Goal: Task Accomplishment & Management: Complete application form

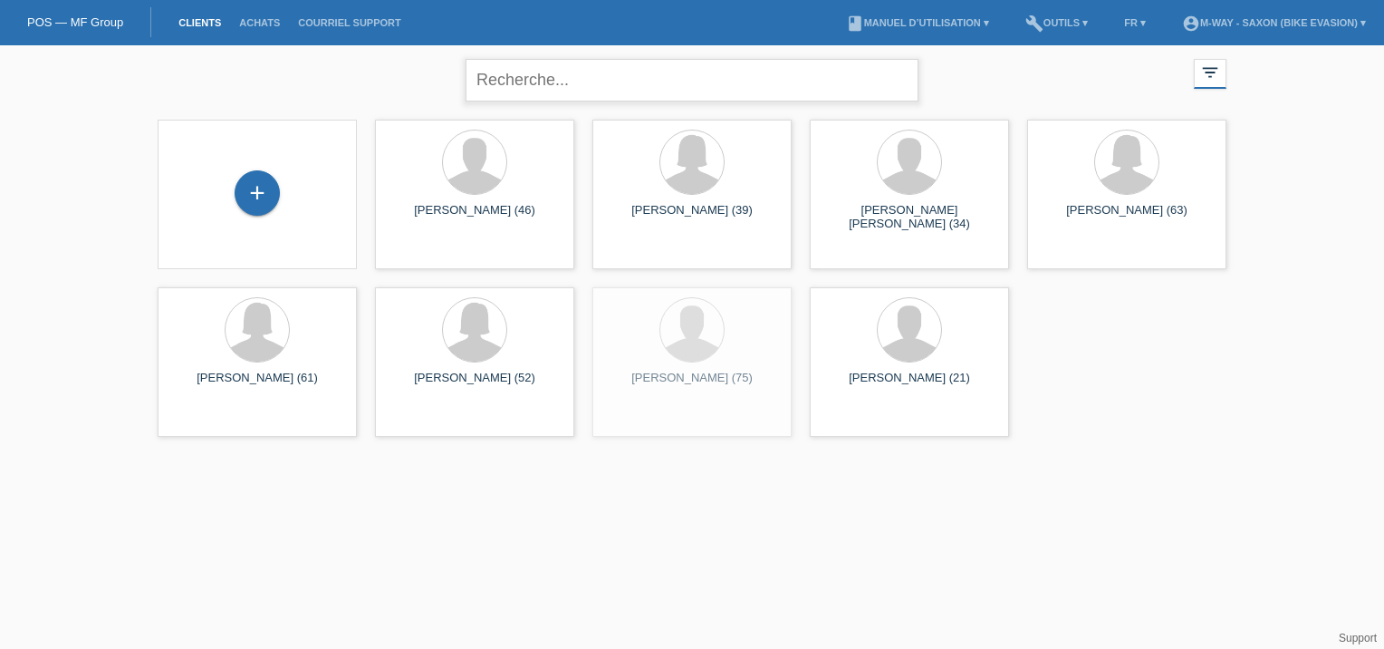
click at [635, 78] on input "text" at bounding box center [692, 80] width 453 height 43
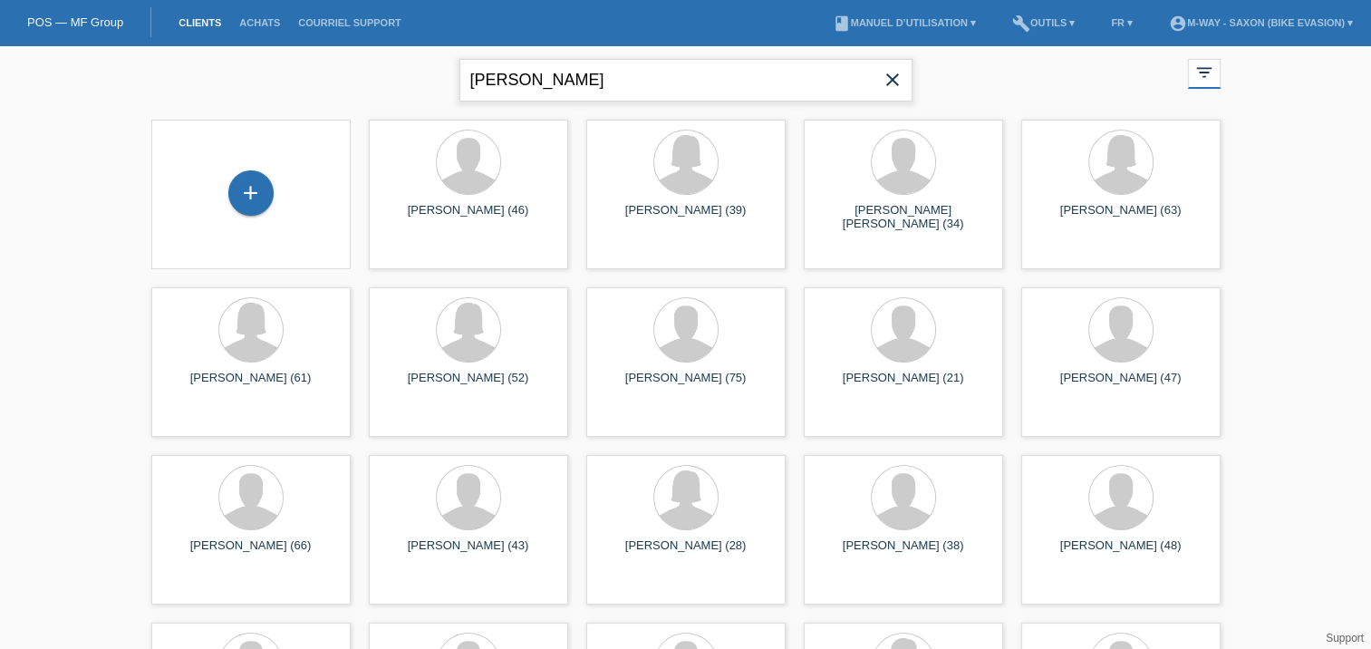
type input "roduit thomas"
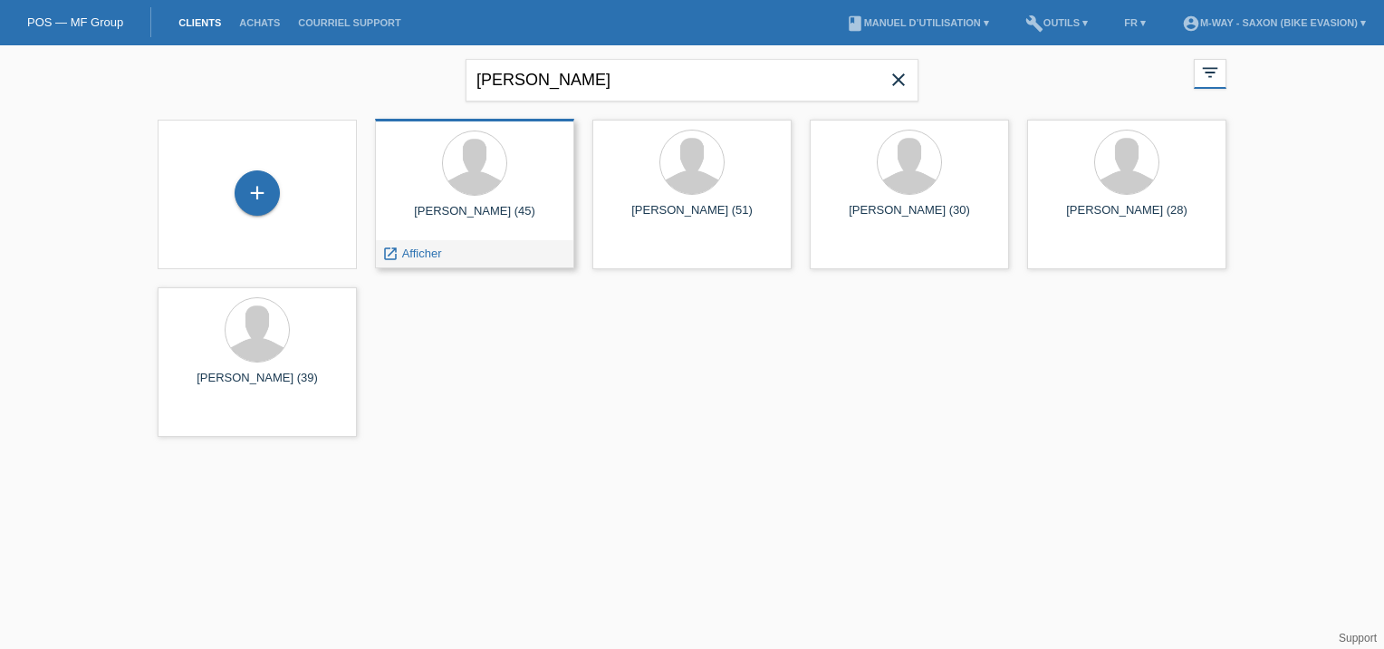
click at [401, 197] on div at bounding box center [475, 164] width 170 height 68
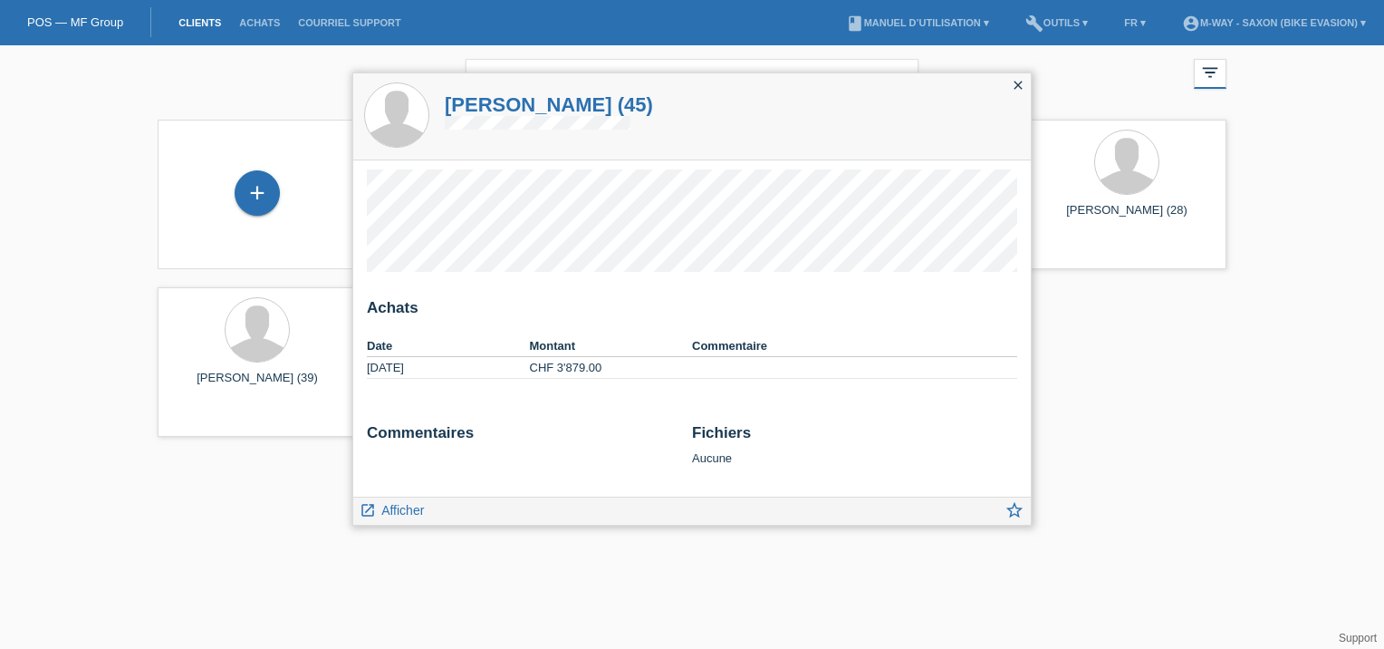
click at [1018, 82] on icon "close" at bounding box center [1018, 85] width 14 height 14
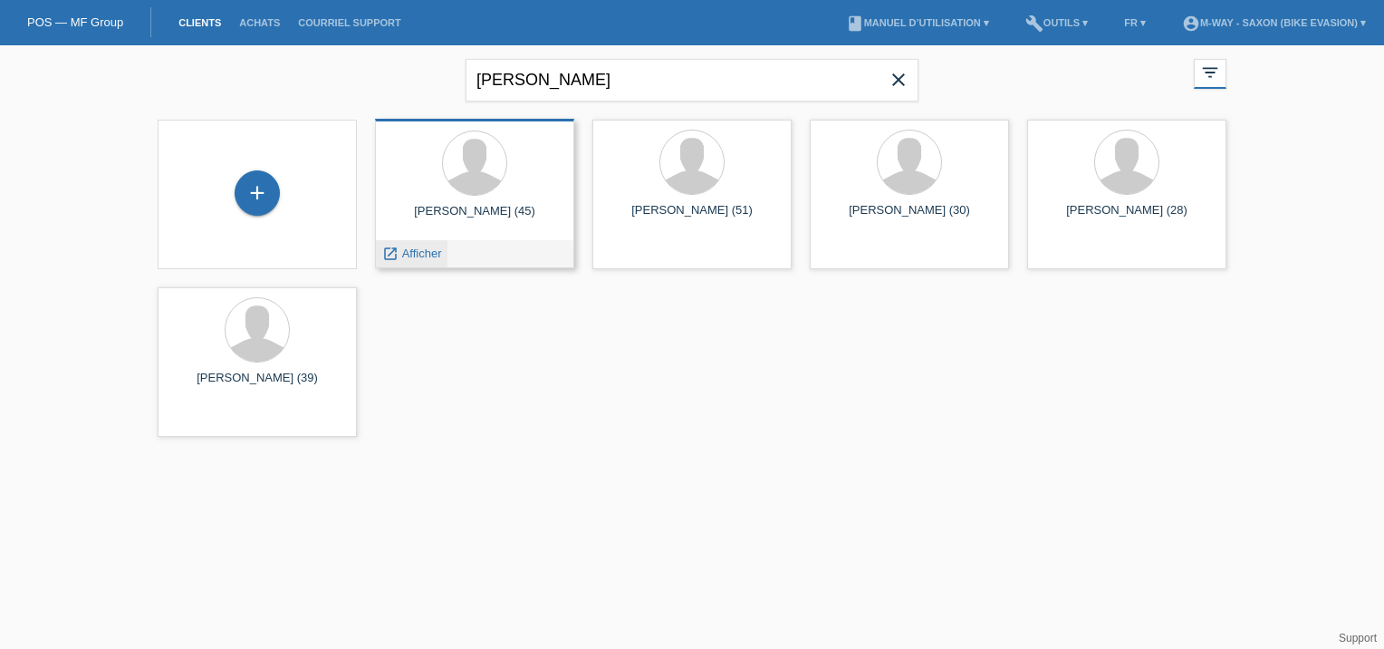
click at [422, 253] on span "Afficher" at bounding box center [422, 253] width 40 height 14
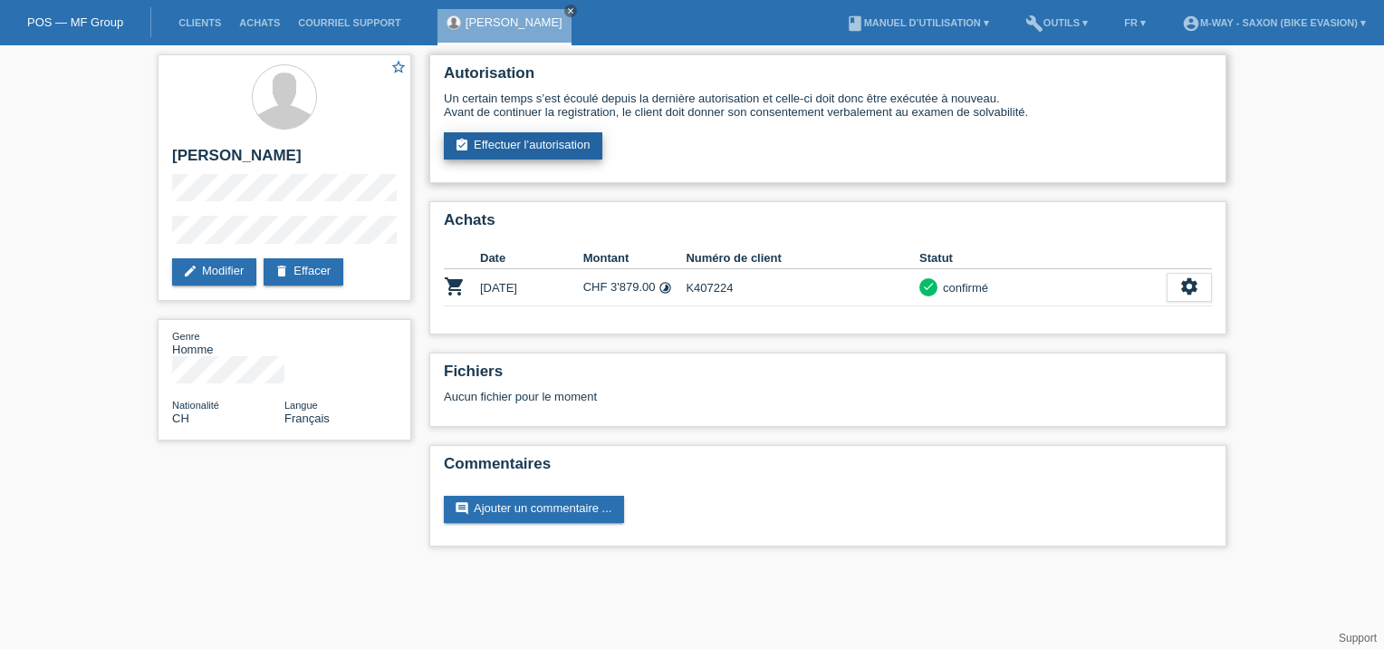
click at [507, 145] on link "assignment_turned_in Effectuer l’autorisation" at bounding box center [523, 145] width 159 height 27
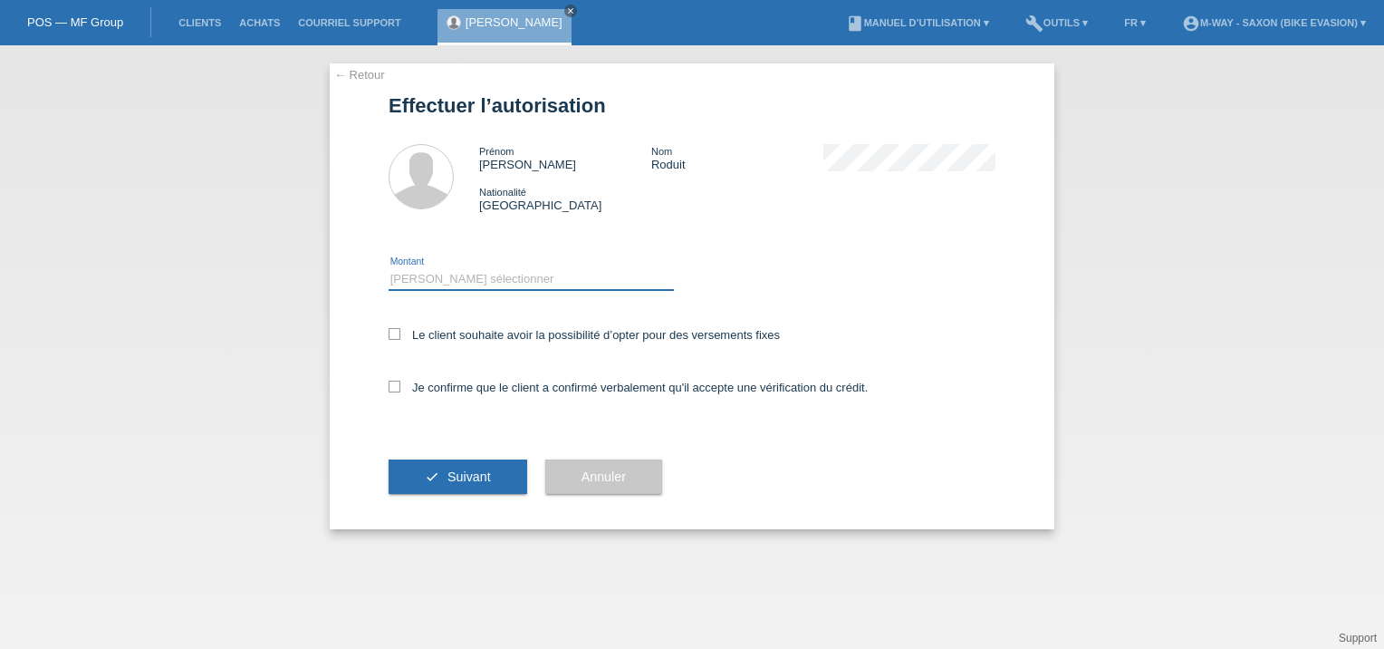
click at [447, 275] on select "Veuillez sélectionner CHF 1.00 - CHF 499.00 CHF 500.00 - CHF 1'999.00 CHF 2'000…" at bounding box center [531, 279] width 285 height 22
select select "3"
click at [389, 268] on select "Veuillez sélectionner CHF 1.00 - CHF 499.00 CHF 500.00 - CHF 1'999.00 CHF 2'000…" at bounding box center [531, 279] width 285 height 22
click at [395, 338] on icon at bounding box center [395, 334] width 12 height 12
click at [395, 338] on input "Le client souhaite avoir la possibilité d’opter pour des versements fixes" at bounding box center [395, 334] width 12 height 12
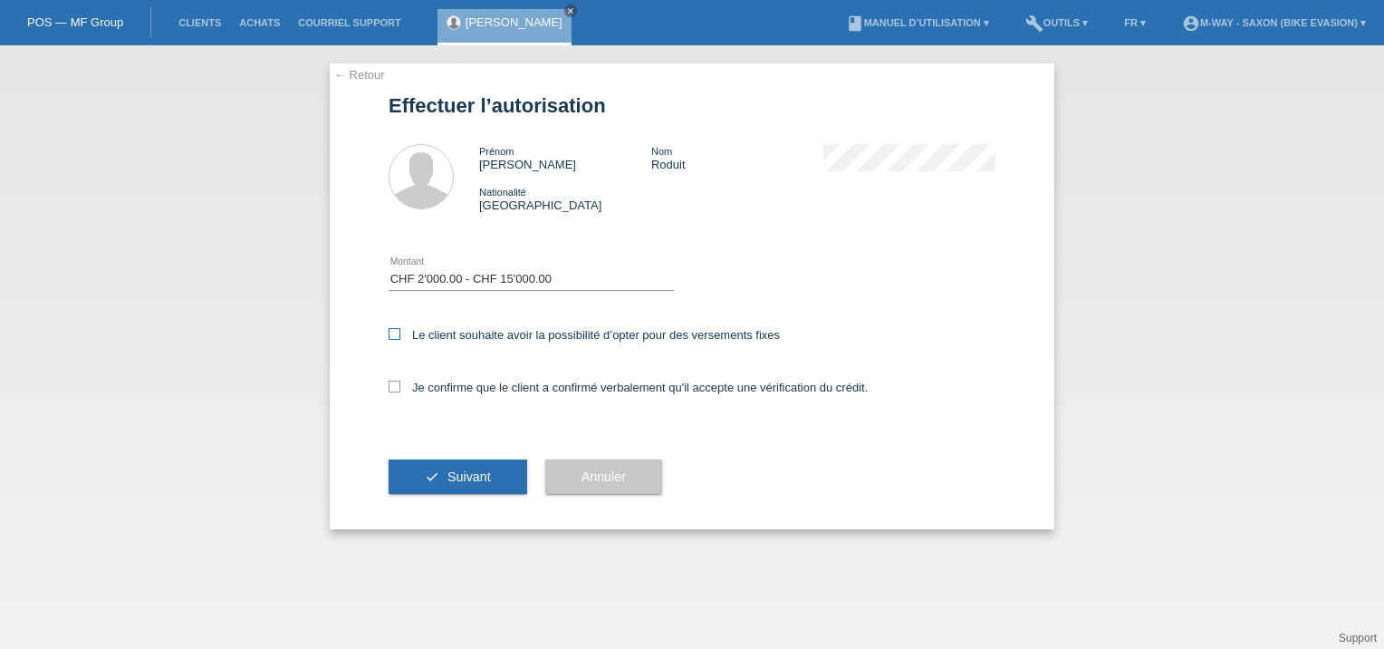
checkbox input "true"
click at [396, 391] on icon at bounding box center [395, 386] width 12 height 12
click at [396, 391] on input "Je confirme que le client a confirmé verbalement qu'il accepte une vérification…" at bounding box center [395, 386] width 12 height 12
checkbox input "true"
click at [464, 484] on button "check Suivant" at bounding box center [458, 476] width 139 height 34
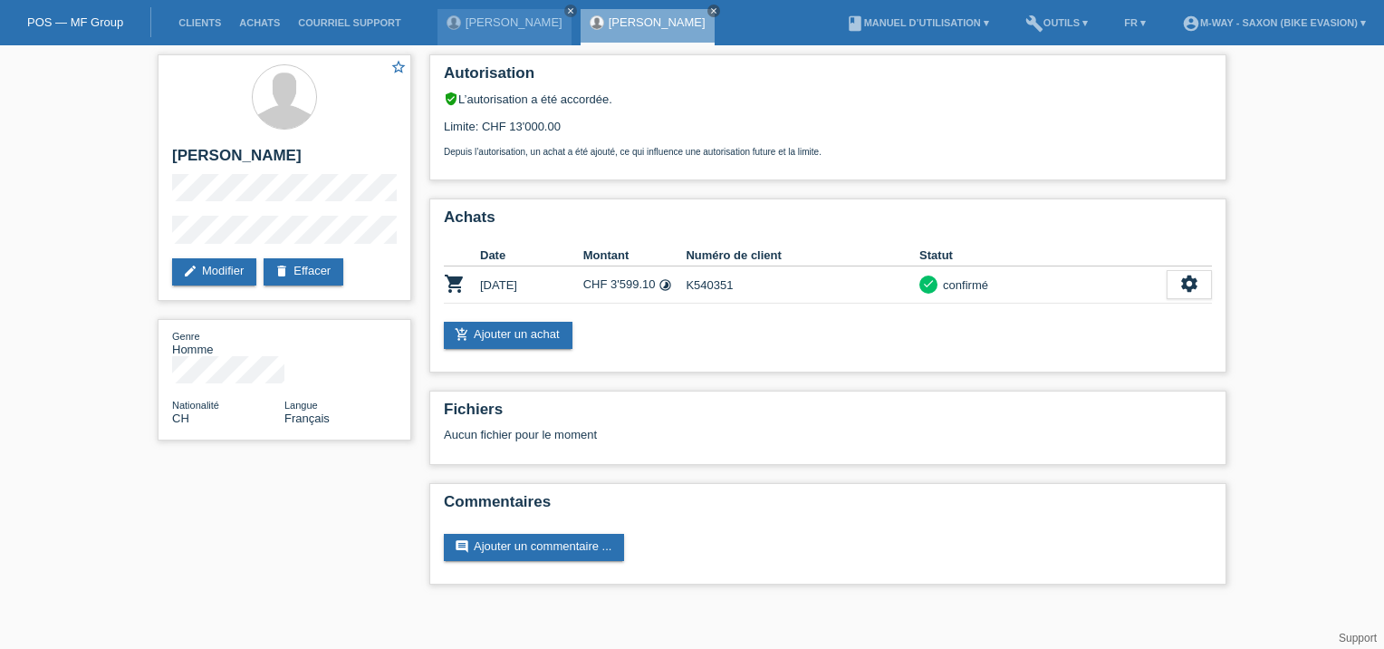
click at [88, 19] on link "POS — MF Group" at bounding box center [75, 22] width 96 height 14
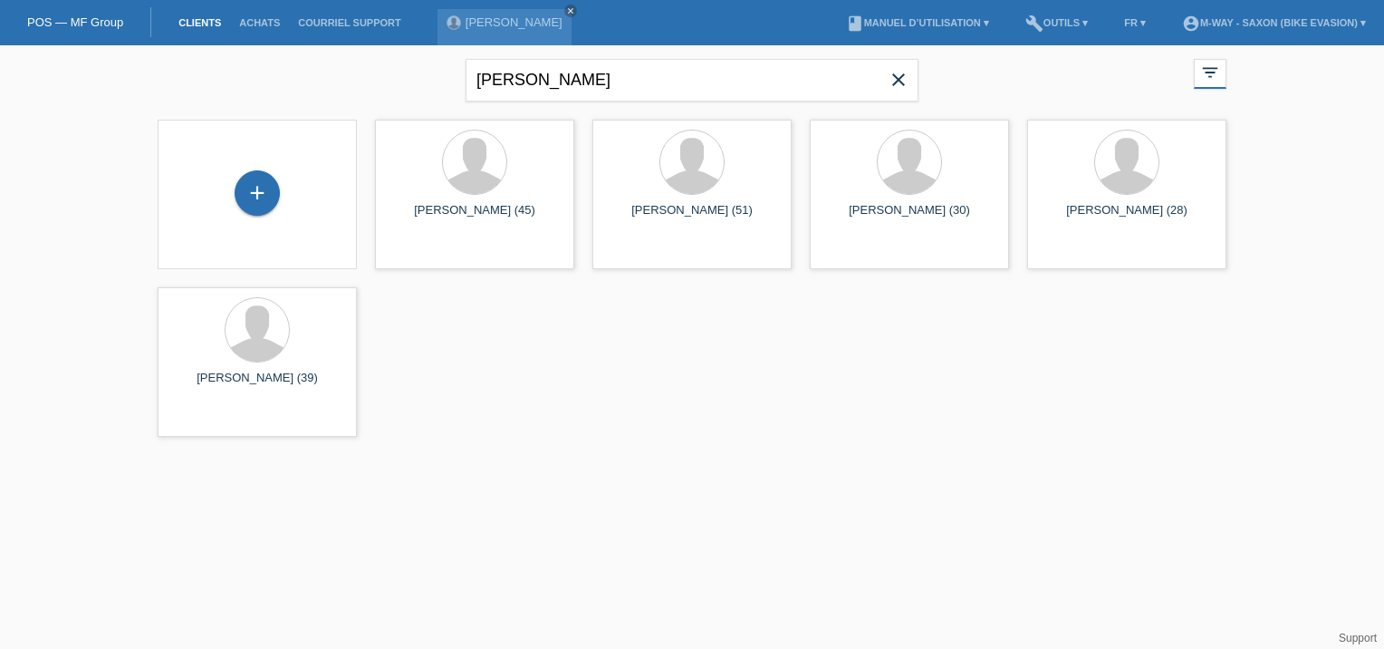
click at [254, 216] on div "+" at bounding box center [257, 194] width 170 height 48
click at [255, 205] on div "+" at bounding box center [257, 193] width 43 height 31
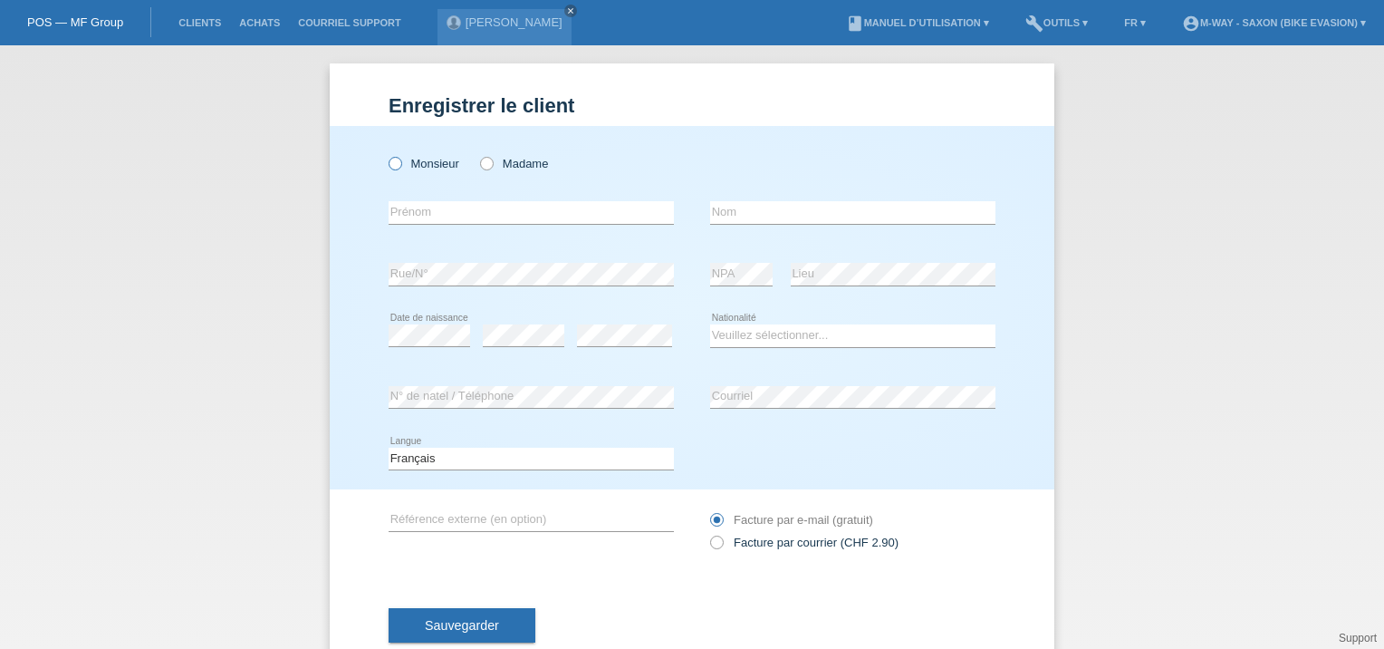
click at [399, 163] on label "Monsieur" at bounding box center [424, 164] width 71 height 14
click at [399, 163] on input "Monsieur" at bounding box center [395, 163] width 12 height 12
radio input "true"
click at [455, 214] on input "text" at bounding box center [531, 212] width 285 height 23
type input "Mucha"
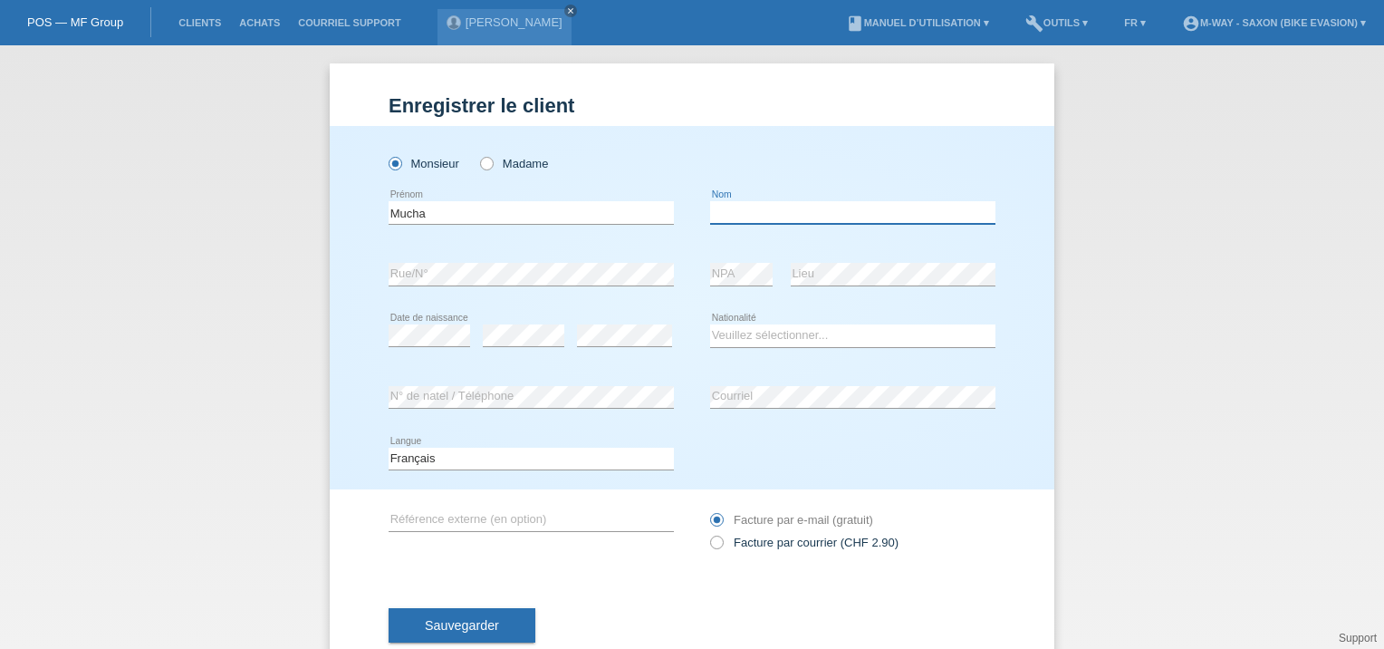
click at [744, 217] on input "text" at bounding box center [852, 212] width 285 height 23
drag, startPoint x: 444, startPoint y: 202, endPoint x: 339, endPoint y: 204, distance: 105.1
click at [339, 204] on div "Monsieur Madame Mucha error Prénom C" at bounding box center [692, 307] width 725 height 363
click at [794, 201] on input "text" at bounding box center [852, 212] width 285 height 23
paste input "Mucha"
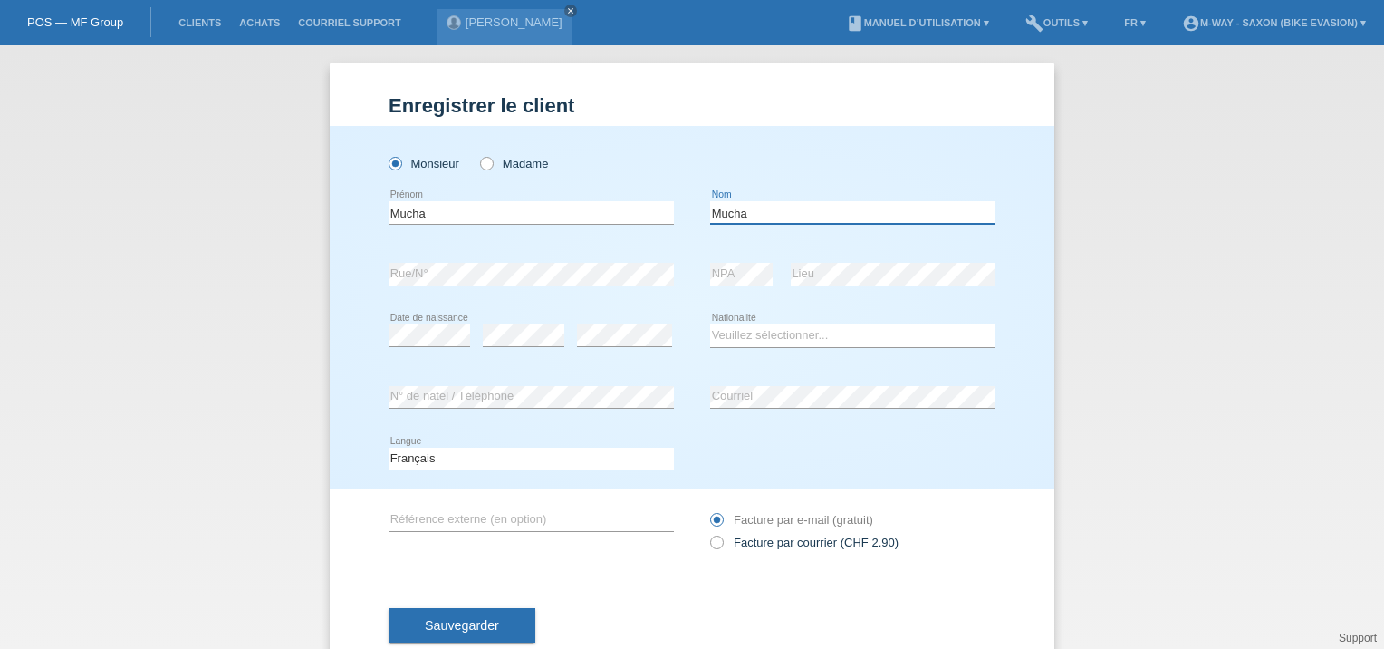
type input "Mucha"
drag, startPoint x: 463, startPoint y: 202, endPoint x: 343, endPoint y: 213, distance: 120.1
click at [343, 213] on div "Monsieur Madame Mucha error Prénom C" at bounding box center [692, 307] width 725 height 363
type input "[PERSON_NAME]"
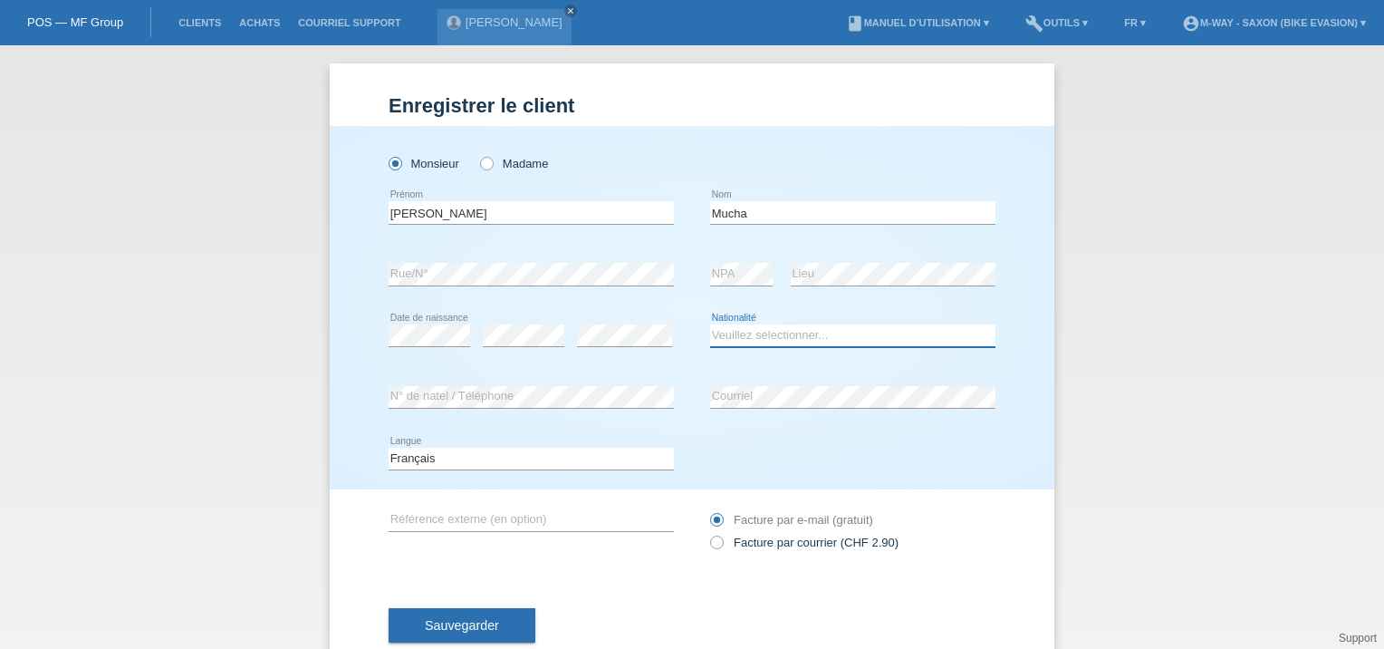
click at [732, 339] on select "Veuillez sélectionner... Suisse Allemagne Autriche Liechtenstein ------------ A…" at bounding box center [852, 335] width 285 height 22
select select "PT"
click at [710, 324] on select "Veuillez sélectionner... Suisse Allemagne Autriche Liechtenstein ------------ A…" at bounding box center [852, 335] width 285 height 22
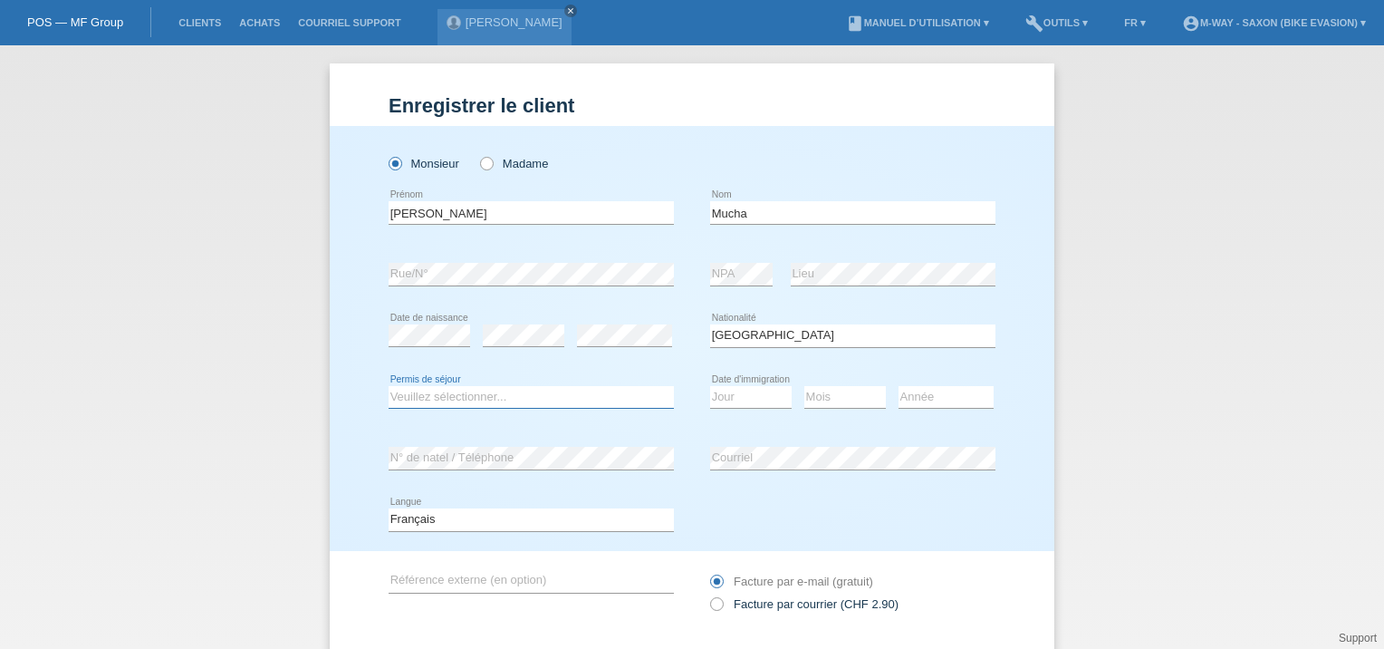
click at [500, 398] on select "Veuillez sélectionner... C B B - Statut de réfugié Autre" at bounding box center [531, 397] width 285 height 22
select select "B"
click at [389, 386] on select "Veuillez sélectionner... C B B - Statut de réfugié Autre" at bounding box center [531, 397] width 285 height 22
click at [746, 402] on select "Jour 01 02 03 04 05 06 07 08 09 10 11" at bounding box center [751, 397] width 82 height 22
select select "19"
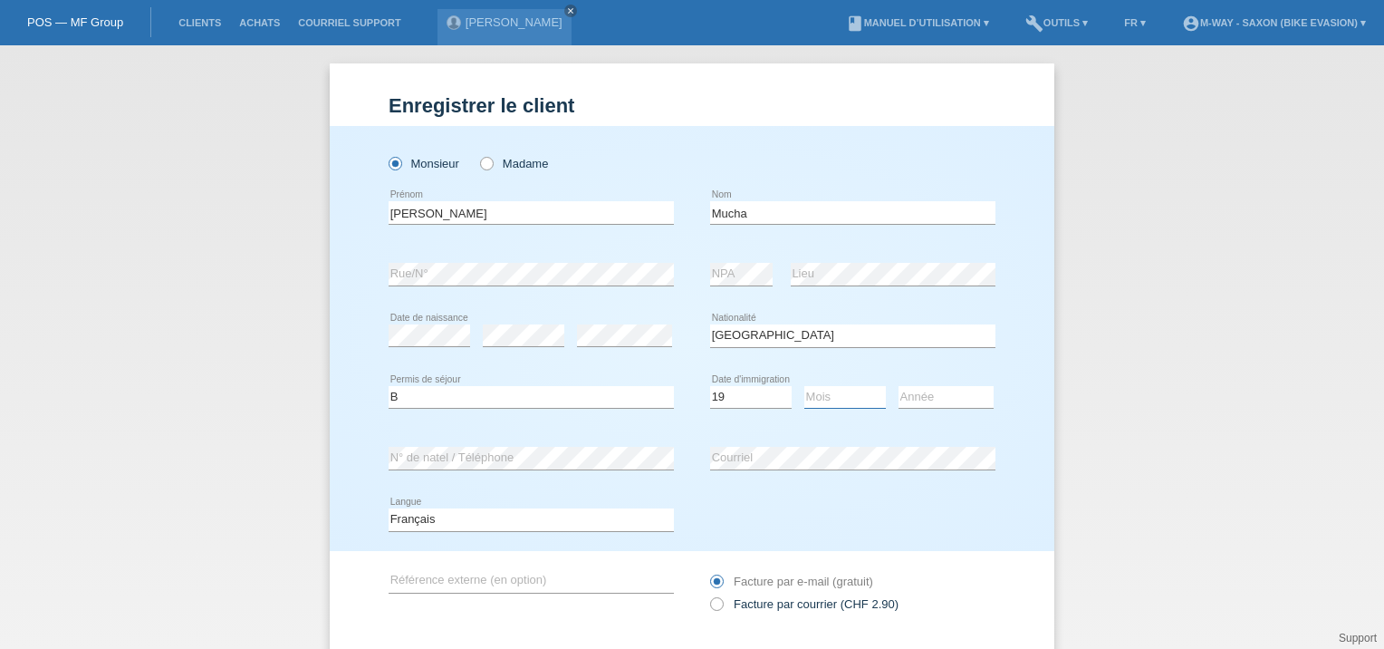
click at [813, 400] on select "Mois 01 02 03 04 05 06 07 08 09 10 11" at bounding box center [845, 397] width 82 height 22
select select "09"
click at [813, 400] on select "Mois 01 02 03 04 05 06 07 08 09 10 11" at bounding box center [845, 397] width 82 height 22
click at [941, 391] on select "Année 2025 2024 2023 2022 2021 2020 2019 2018 2017 2016 2015 2014 2013 2012 201…" at bounding box center [946, 397] width 95 height 22
select select "2011"
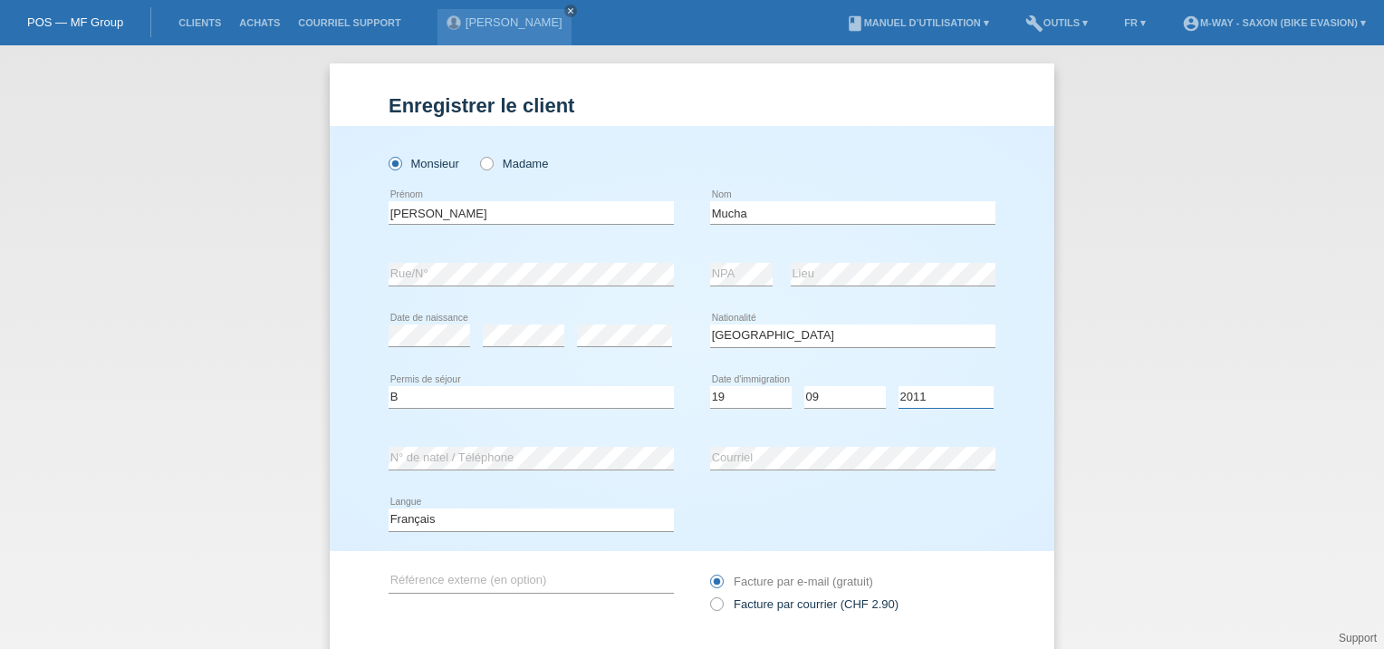
click at [899, 386] on select "Année 2025 2024 2023 2022 2021 2020 2019 2018 2017 2016 2015 2014 2013 2012 201…" at bounding box center [946, 397] width 95 height 22
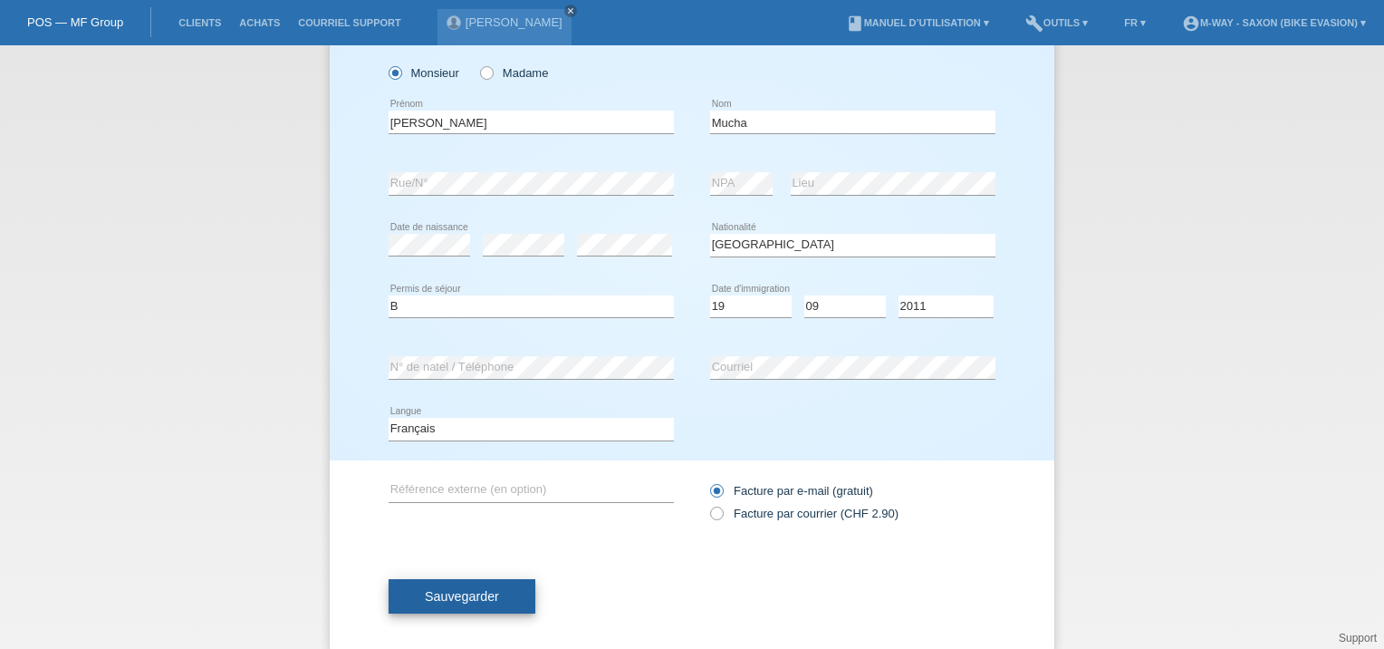
click at [480, 600] on span "Sauvegarder" at bounding box center [462, 596] width 74 height 14
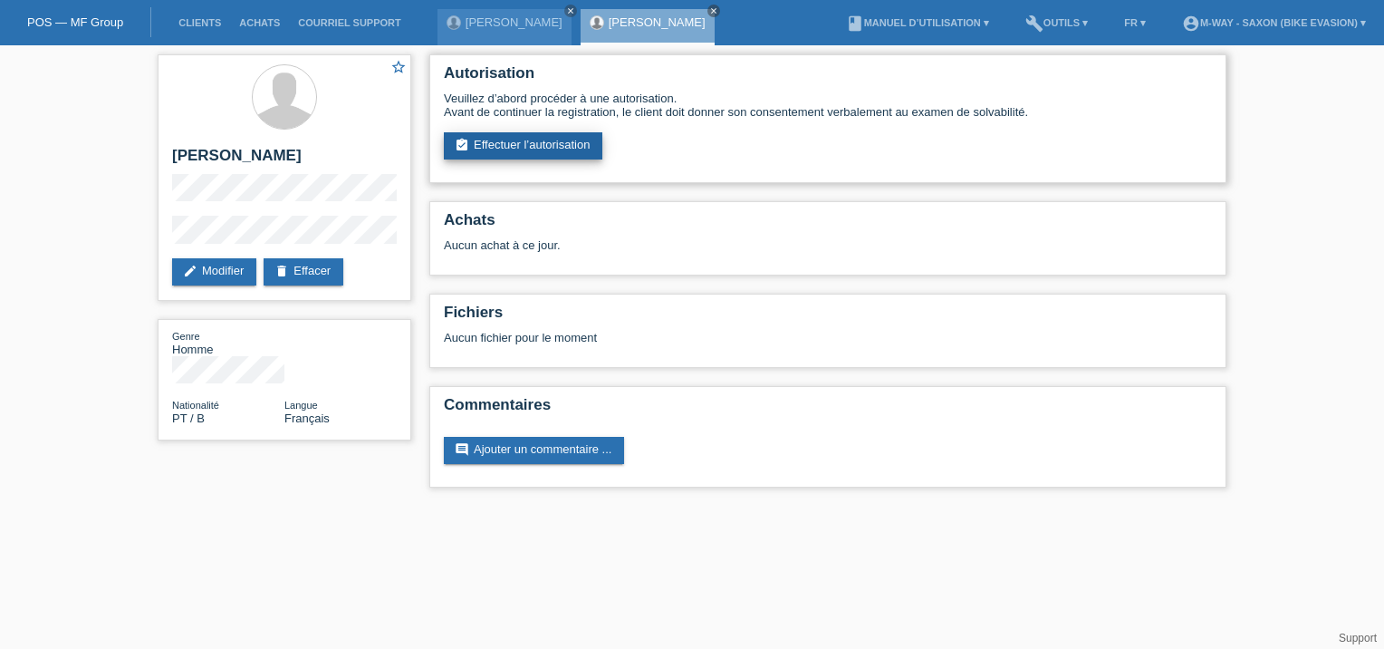
click at [511, 147] on link "assignment_turned_in Effectuer l’autorisation" at bounding box center [523, 145] width 159 height 27
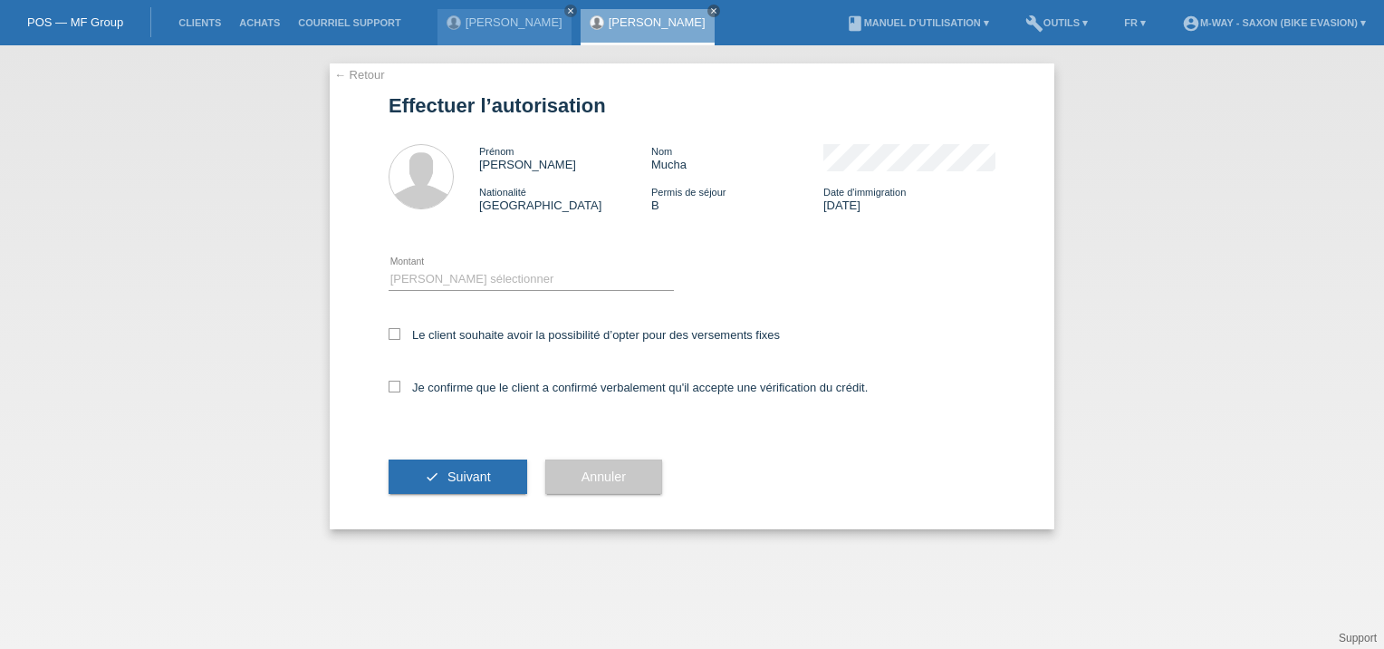
click at [390, 325] on div "Le client souhaite avoir la possibilité d’opter pour des versements fixes" at bounding box center [692, 336] width 607 height 53
click at [394, 341] on label "Le client souhaite avoir la possibilité d’opter pour des versements fixes" at bounding box center [584, 335] width 391 height 14
click at [394, 340] on input "Le client souhaite avoir la possibilité d’opter pour des versements fixes" at bounding box center [395, 334] width 12 height 12
checkbox input "true"
click at [398, 385] on icon at bounding box center [395, 386] width 12 height 12
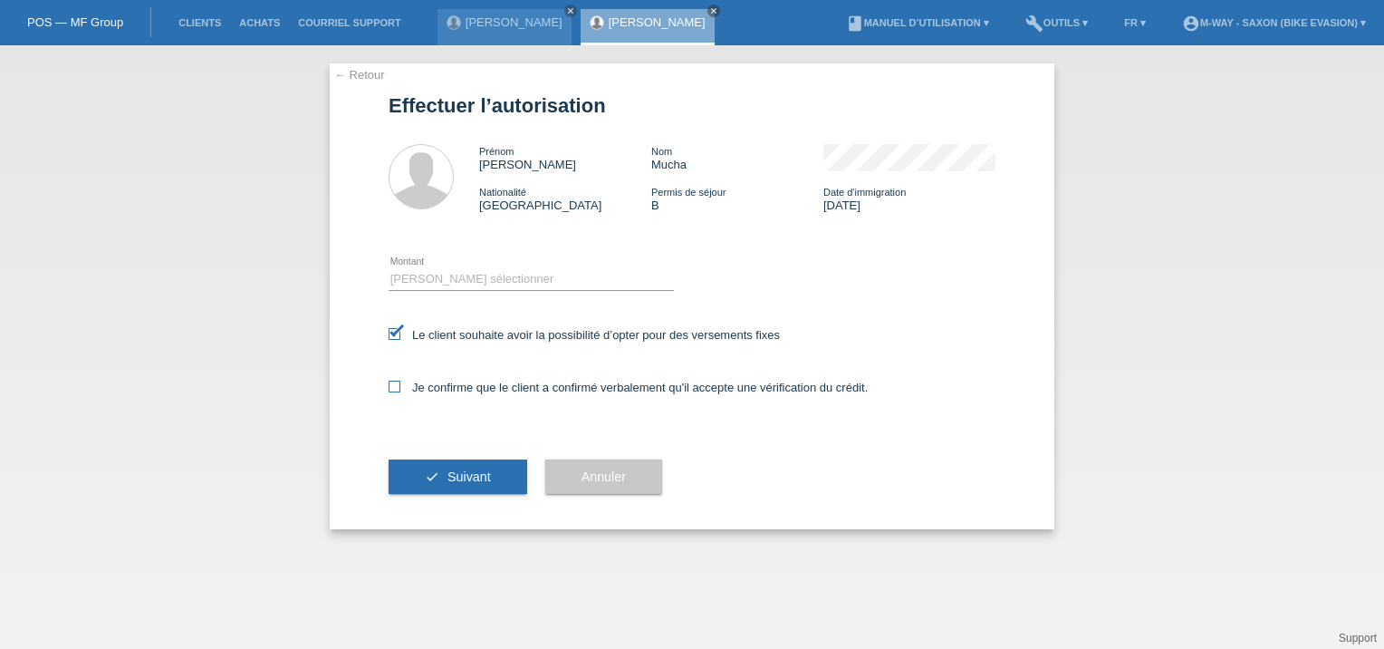
click at [398, 385] on input "Je confirme que le client a confirmé verbalement qu'il accepte une vérification…" at bounding box center [395, 386] width 12 height 12
checkbox input "true"
click at [450, 279] on select "Veuillez sélectionner CHF 1.00 - CHF 499.00 CHF 500.00 - CHF 1'999.00 CHF 2'000…" at bounding box center [531, 279] width 285 height 22
select select "3"
click at [389, 268] on select "Veuillez sélectionner CHF 1.00 - CHF 499.00 CHF 500.00 - CHF 1'999.00 CHF 2'000…" at bounding box center [531, 279] width 285 height 22
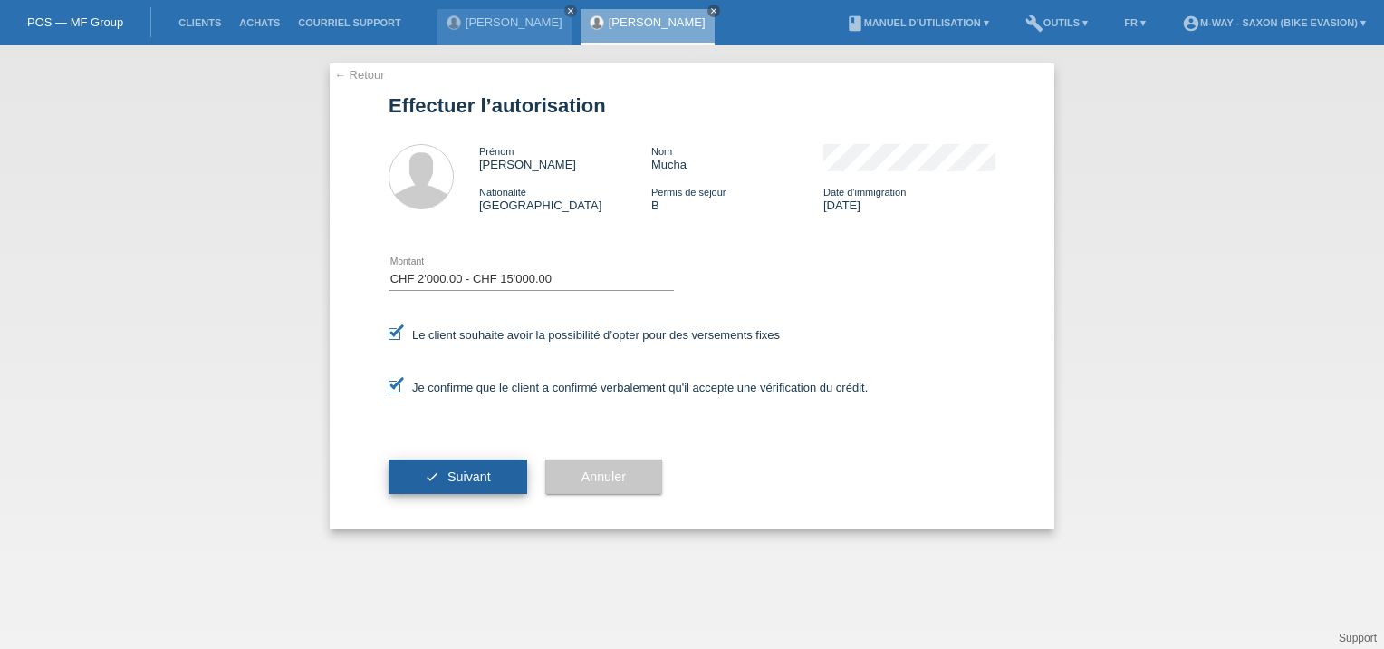
click at [446, 472] on button "check Suivant" at bounding box center [458, 476] width 139 height 34
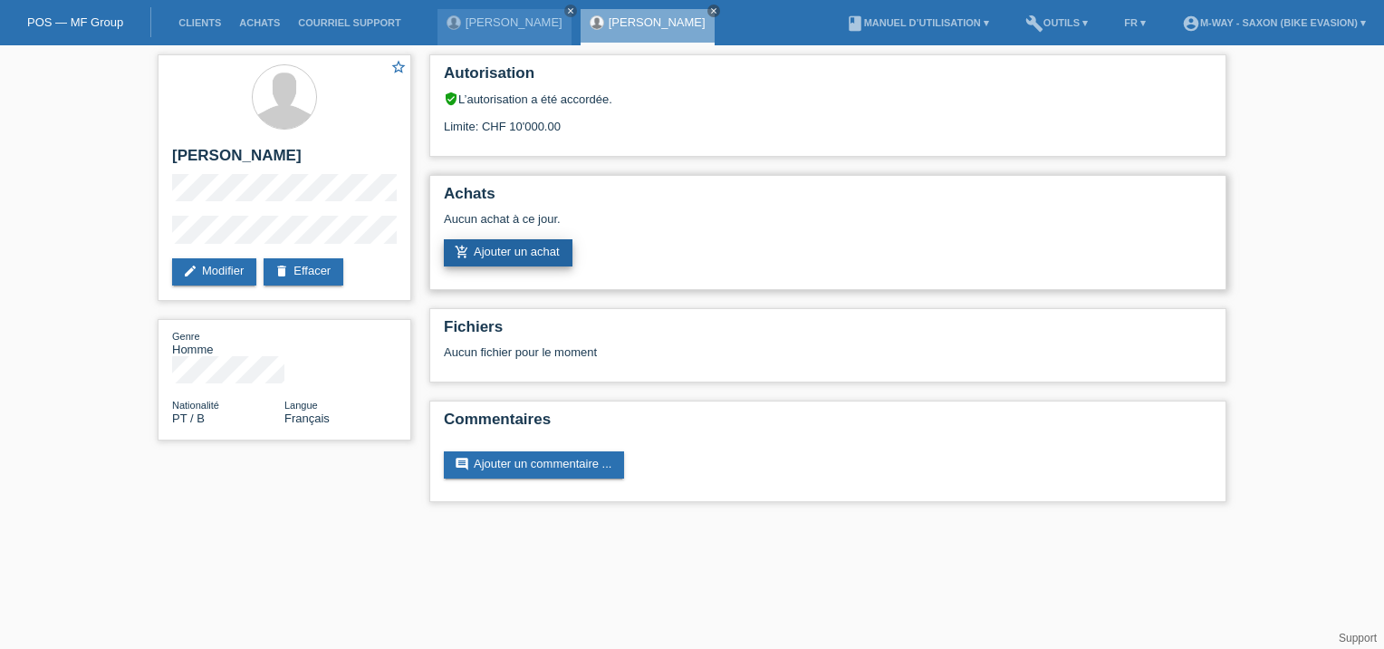
click at [495, 244] on link "add_shopping_cart Ajouter un achat" at bounding box center [508, 252] width 129 height 27
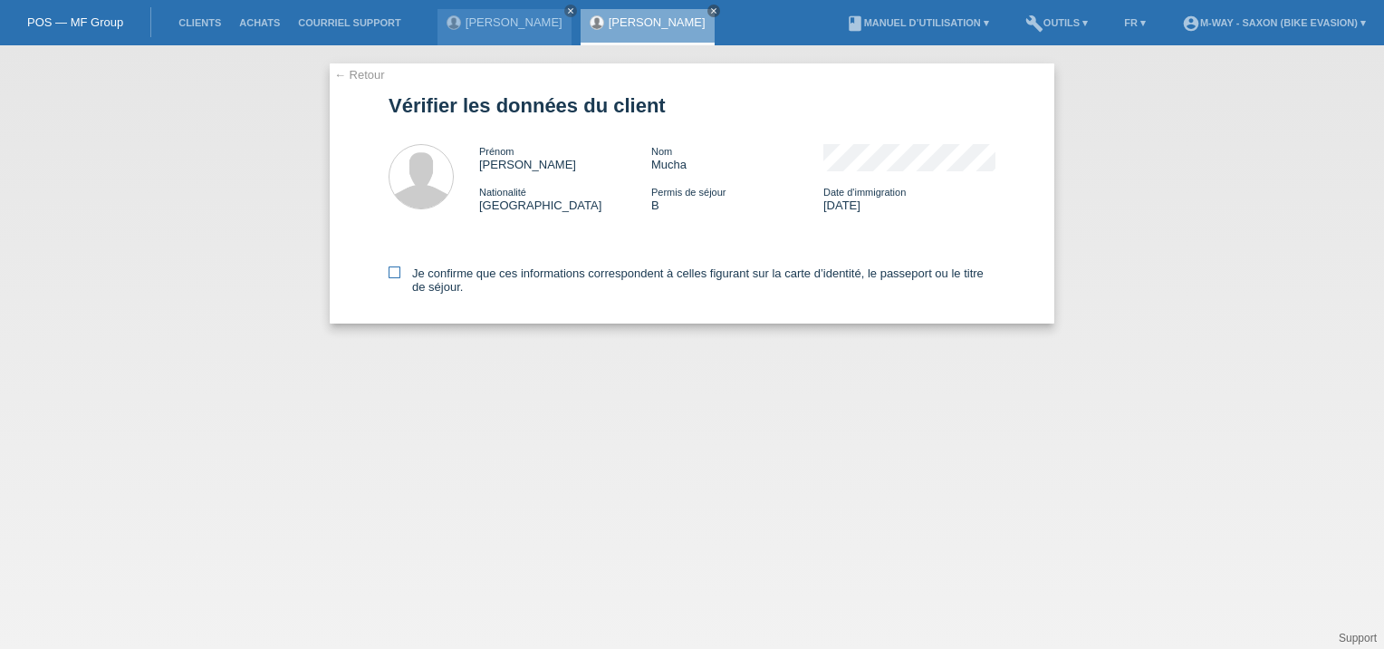
click at [390, 272] on icon at bounding box center [395, 272] width 12 height 12
click at [390, 272] on input "Je confirme que ces informations correspondent à celles figurant sur la carte d…" at bounding box center [395, 272] width 12 height 12
checkbox input "true"
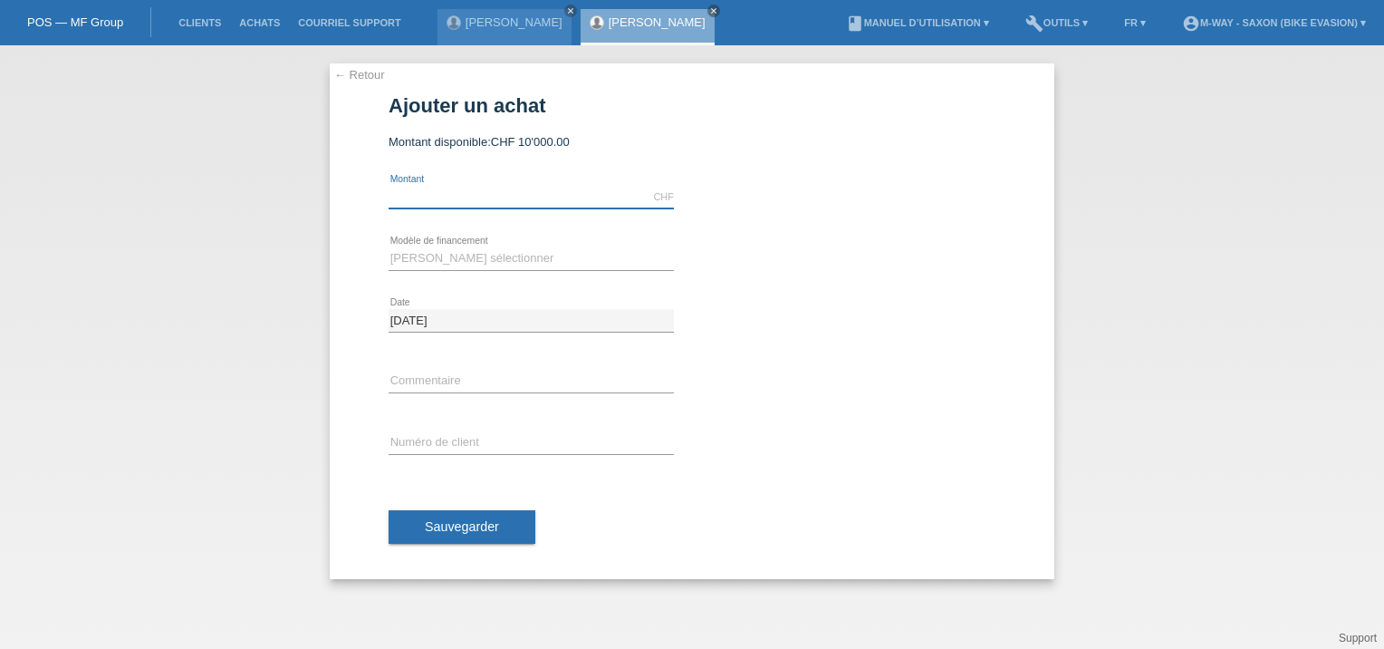
click at [476, 189] on input "text" at bounding box center [531, 197] width 285 height 23
type input "3399.15"
click at [454, 266] on select "[PERSON_NAME] sélectionner Taux fixes Achat sur facture avec paiement partiel" at bounding box center [531, 258] width 285 height 22
select select "77"
click at [389, 247] on select "[PERSON_NAME] sélectionner Taux fixes Achat sur facture avec paiement partiel" at bounding box center [531, 258] width 285 height 22
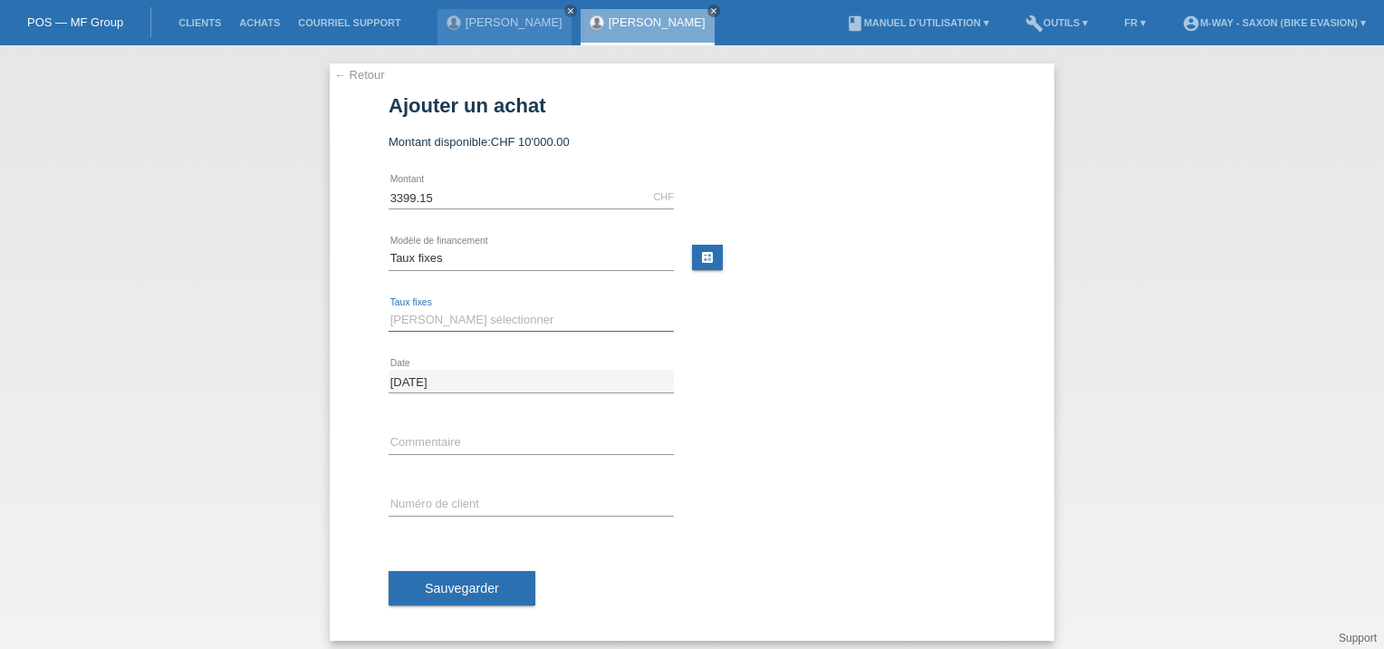
click at [433, 316] on select "Veuillez sélectionner 4 versements 5 versements 6 versements 7 versements 8 ver…" at bounding box center [531, 320] width 285 height 22
select select "202"
click at [389, 309] on select "Veuillez sélectionner 4 versements 5 versements 6 versements 7 versements 8 ver…" at bounding box center [531, 320] width 285 height 22
click at [445, 442] on input "text" at bounding box center [531, 442] width 285 height 23
click at [431, 494] on input "text" at bounding box center [531, 504] width 285 height 23
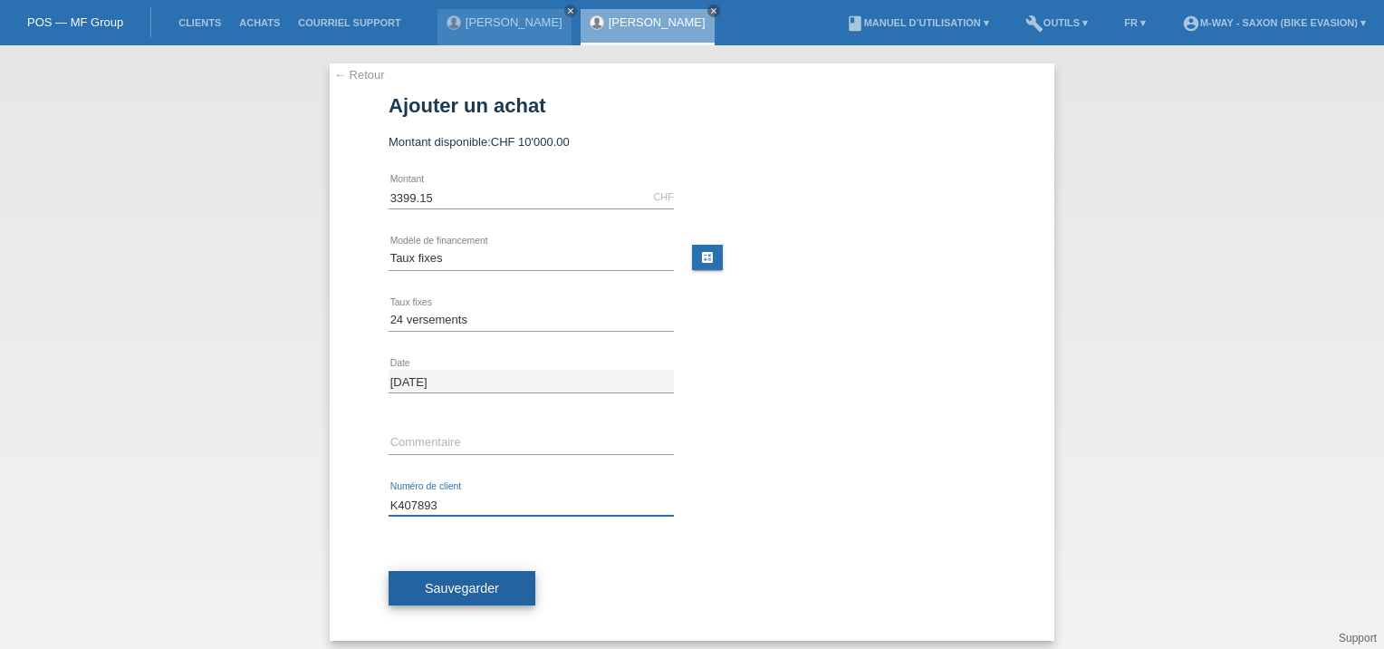
type input "K407893"
click at [442, 576] on button "Sauvegarder" at bounding box center [462, 588] width 147 height 34
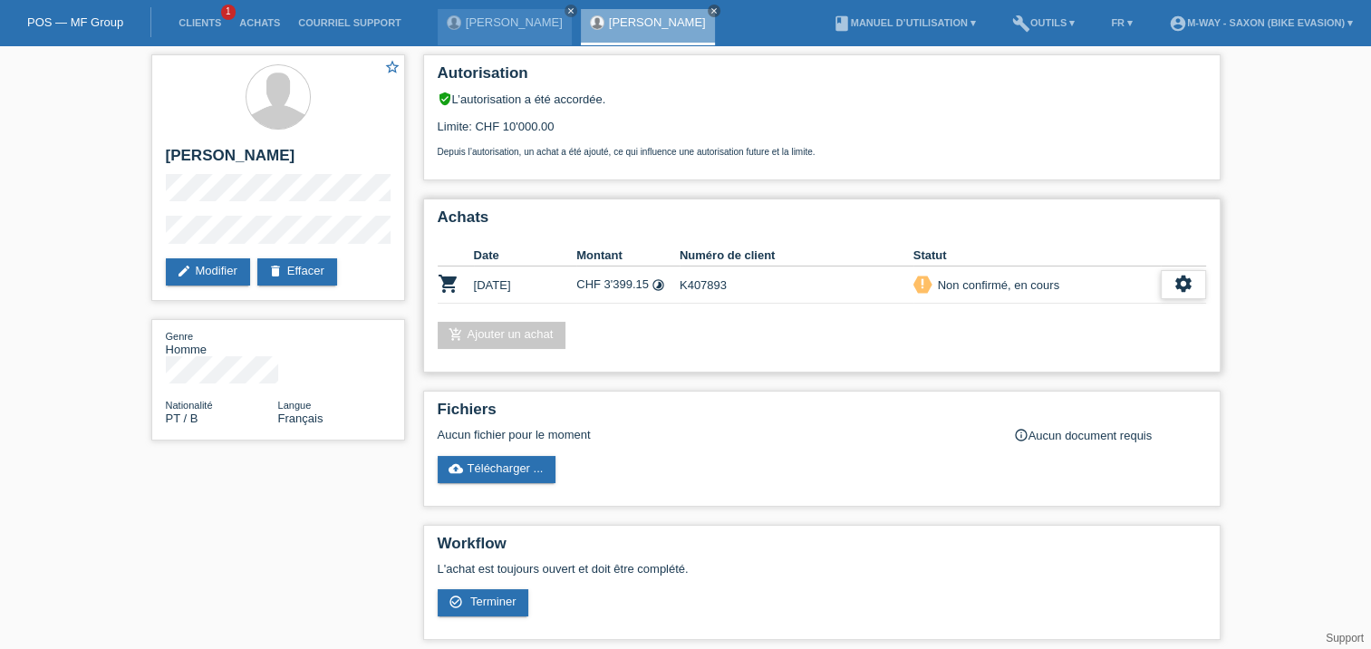
click at [1188, 294] on icon "settings" at bounding box center [1183, 284] width 20 height 20
click at [1065, 342] on span "Télécharger CGV" at bounding box center [1079, 340] width 97 height 22
click at [1183, 283] on icon "settings" at bounding box center [1183, 284] width 20 height 20
click at [1047, 368] on span "Terminer" at bounding box center [1057, 367] width 52 height 22
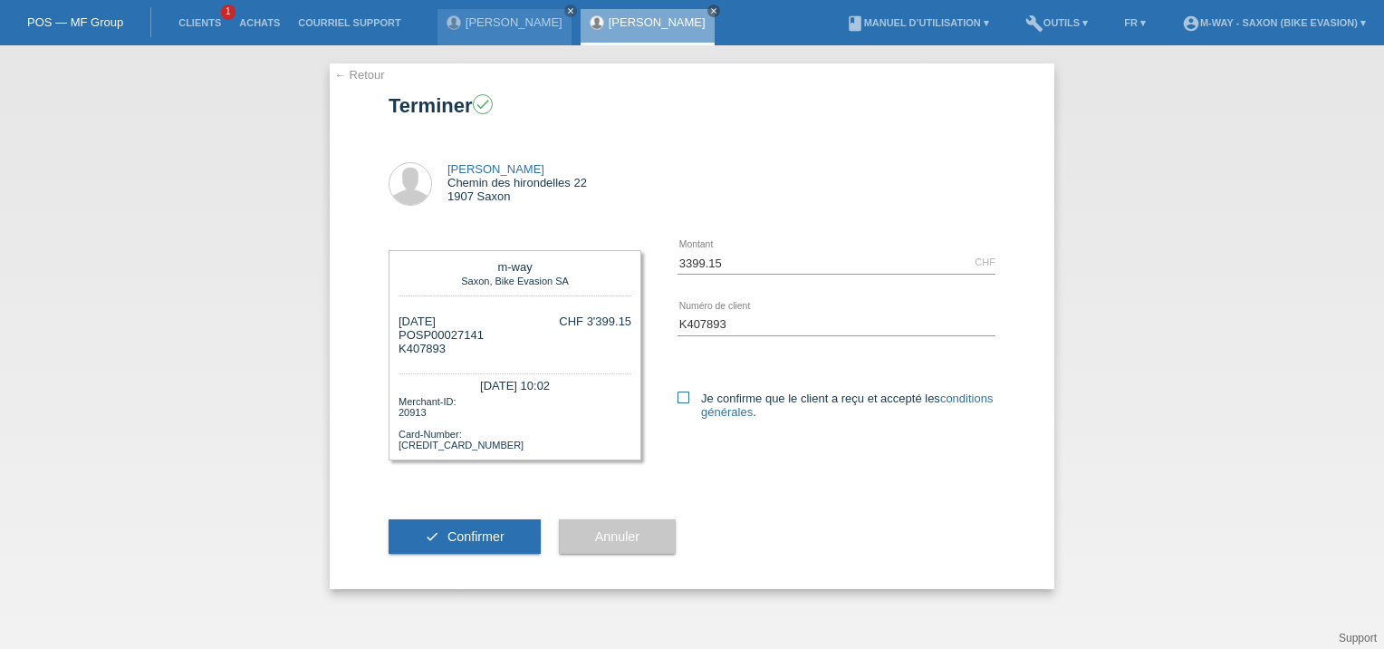
click at [681, 397] on icon at bounding box center [684, 397] width 12 height 12
click at [681, 397] on input "Je confirme que le client a reçu et accepté les conditions générales ." at bounding box center [684, 397] width 12 height 12
checkbox input "true"
click at [457, 534] on span "Confirmer" at bounding box center [475, 536] width 57 height 14
